Goal: Task Accomplishment & Management: Complete application form

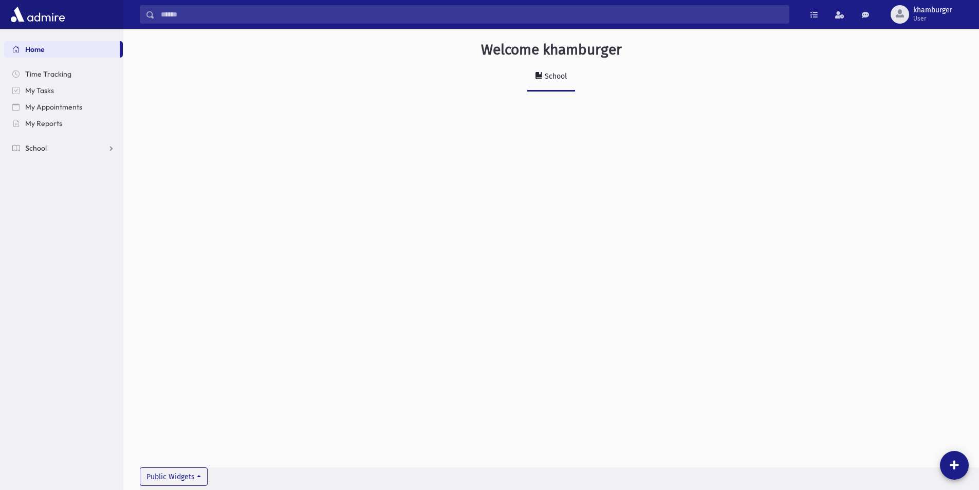
click at [45, 146] on span "School" at bounding box center [36, 147] width 22 height 9
click at [59, 176] on span "Attendance" at bounding box center [50, 180] width 38 height 9
click at [67, 199] on link "Entry" at bounding box center [63, 197] width 119 height 16
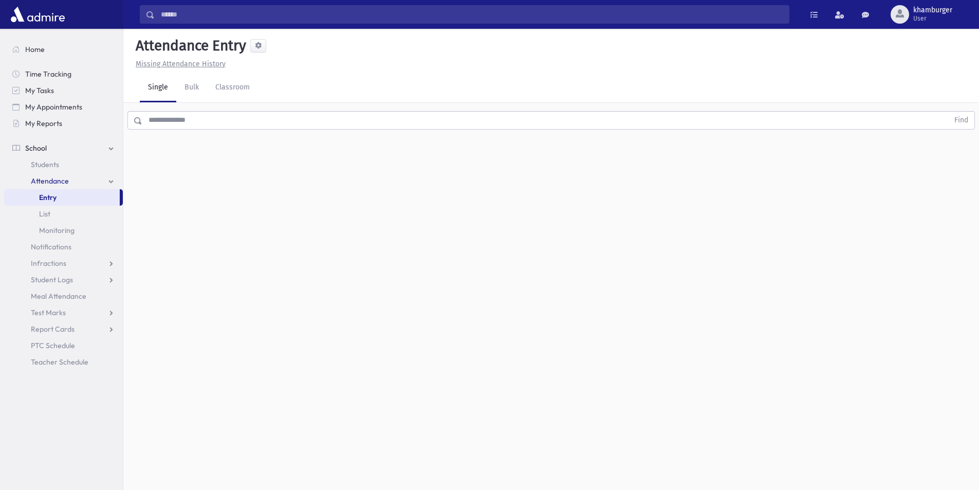
click at [388, 122] on input "text" at bounding box center [545, 120] width 806 height 19
